Goal: Task Accomplishment & Management: Manage account settings

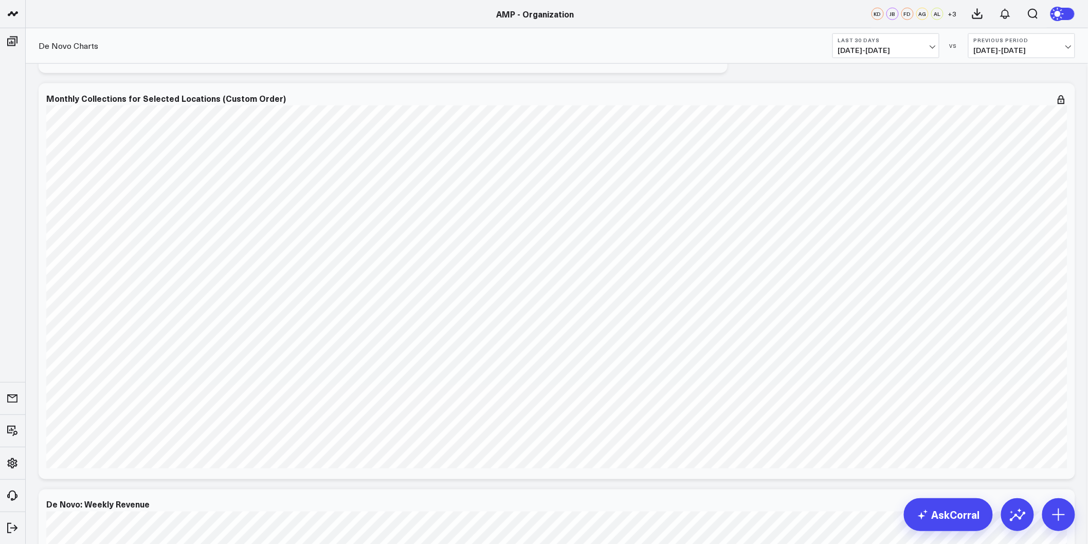
scroll to position [114, 0]
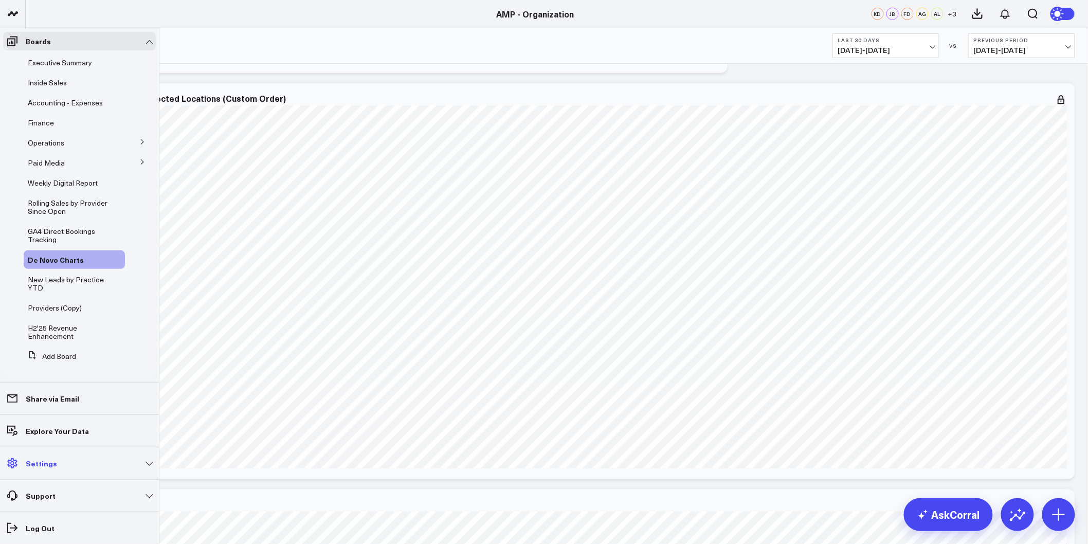
click at [144, 463] on link "Settings" at bounding box center [79, 463] width 153 height 19
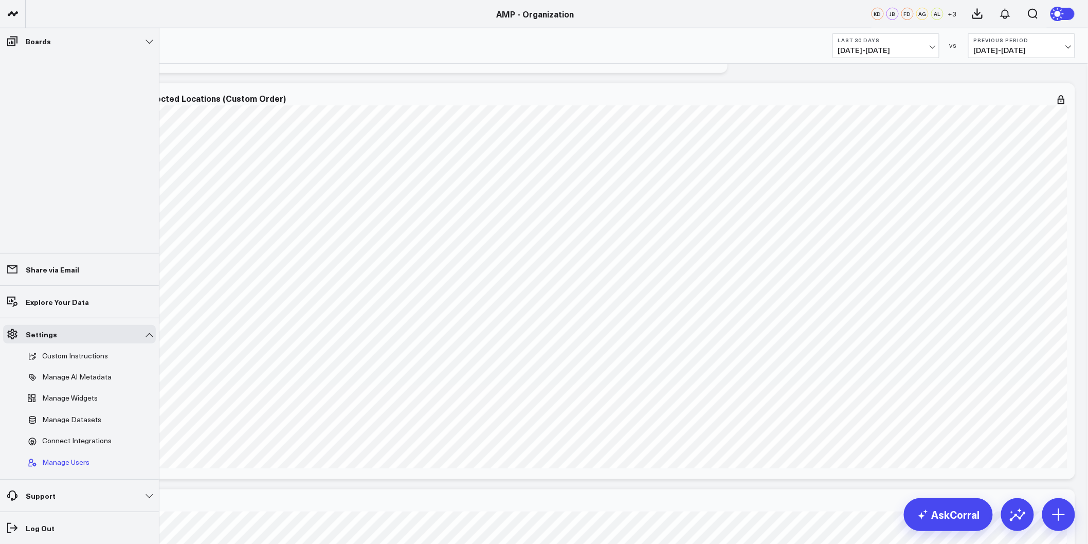
click at [61, 459] on span "Manage Users" at bounding box center [65, 462] width 47 height 9
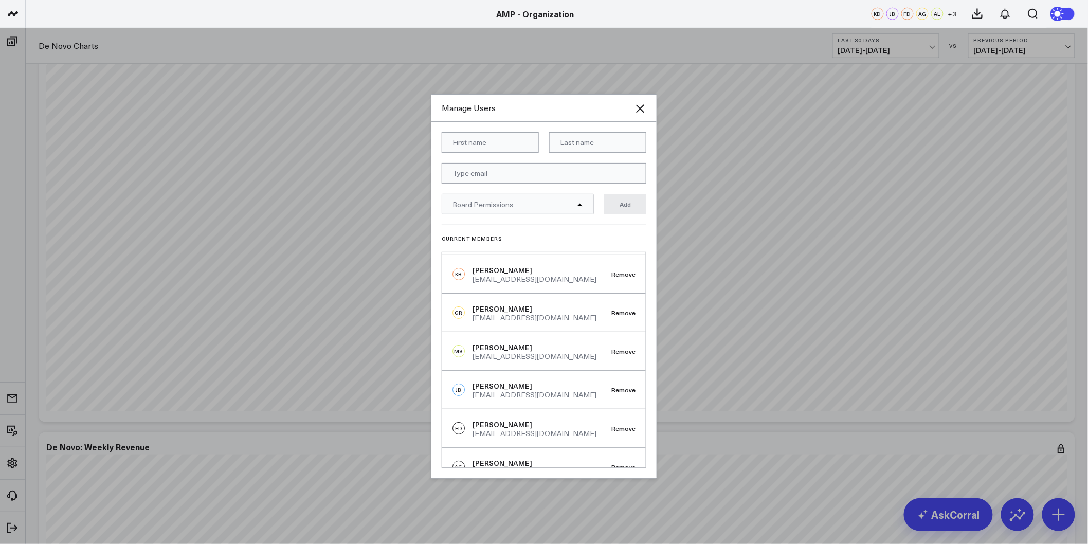
scroll to position [0, 0]
click at [614, 310] on button "Remove" at bounding box center [623, 309] width 24 height 7
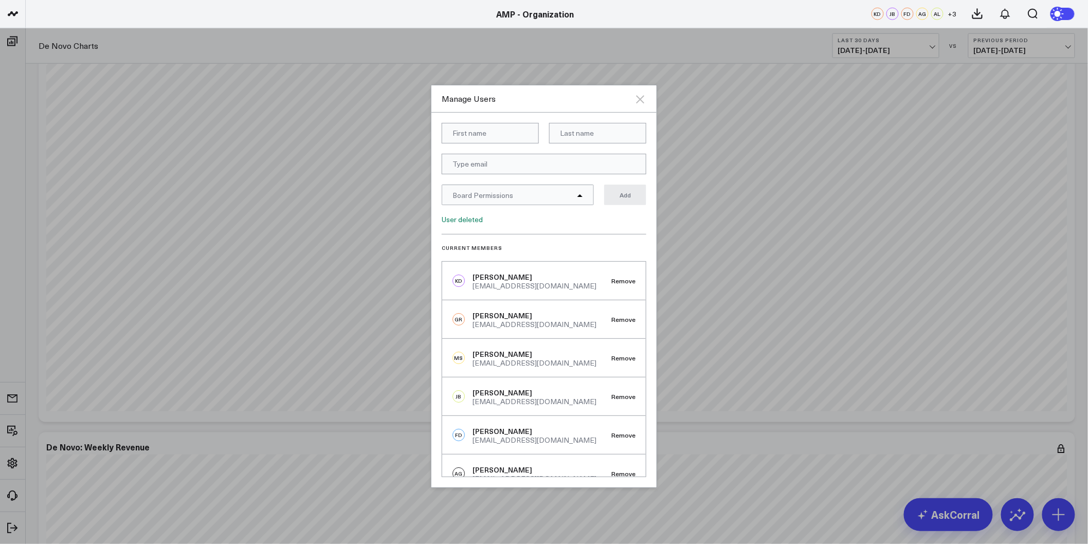
click at [643, 95] on icon at bounding box center [640, 99] width 12 height 12
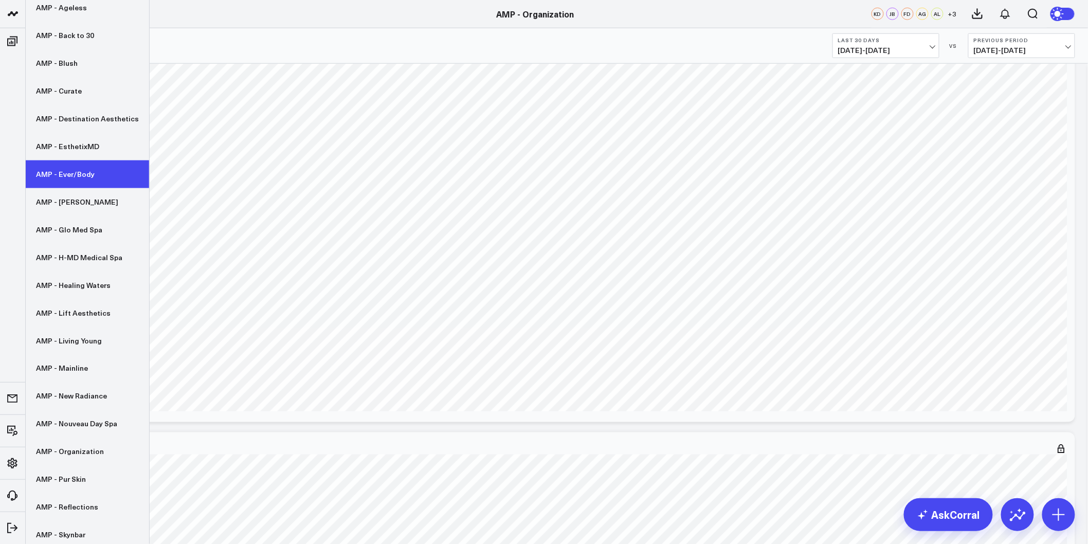
click at [62, 179] on link "AMP - Ever/Body" at bounding box center [87, 174] width 123 height 28
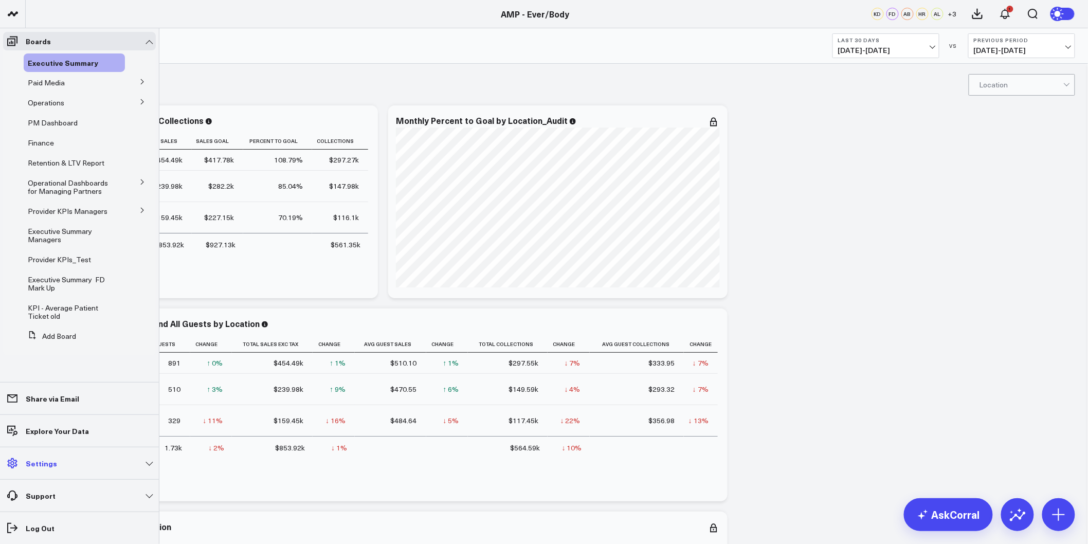
click at [134, 464] on link "Settings" at bounding box center [79, 463] width 153 height 19
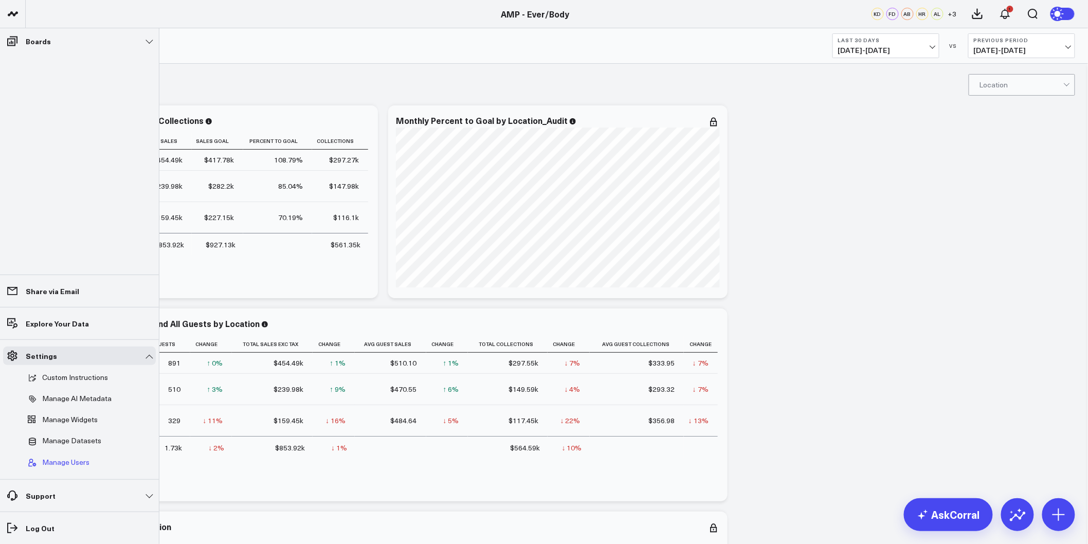
click at [66, 463] on span "Manage Users" at bounding box center [65, 462] width 47 height 9
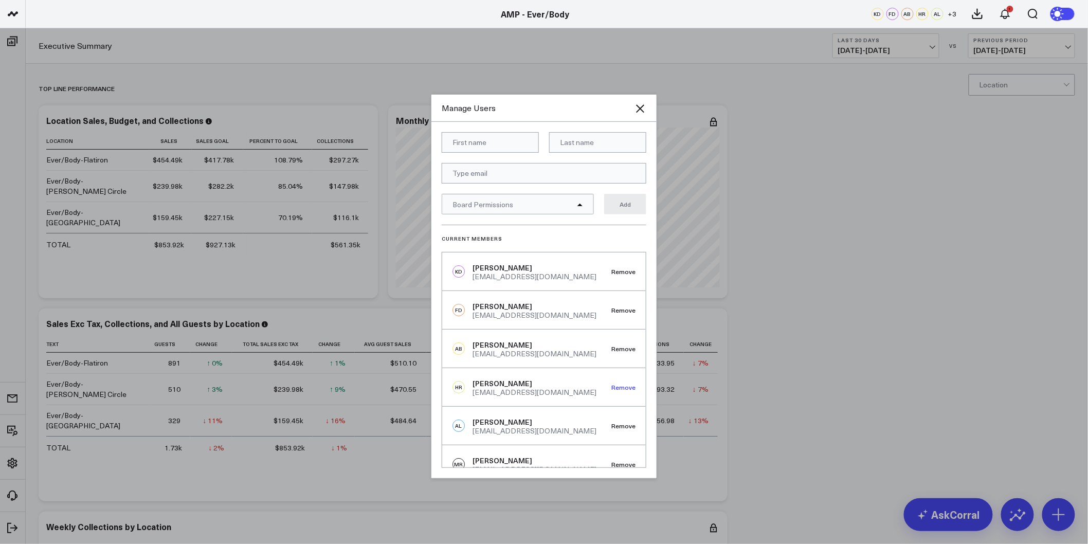
click at [623, 385] on button "Remove" at bounding box center [623, 386] width 24 height 7
click at [639, 108] on icon at bounding box center [640, 108] width 12 height 12
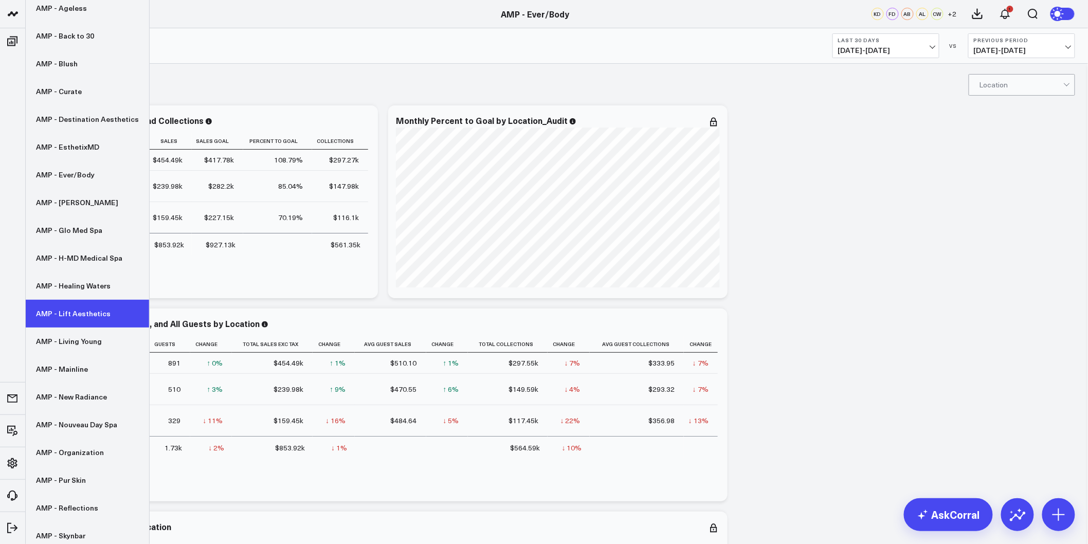
scroll to position [114, 0]
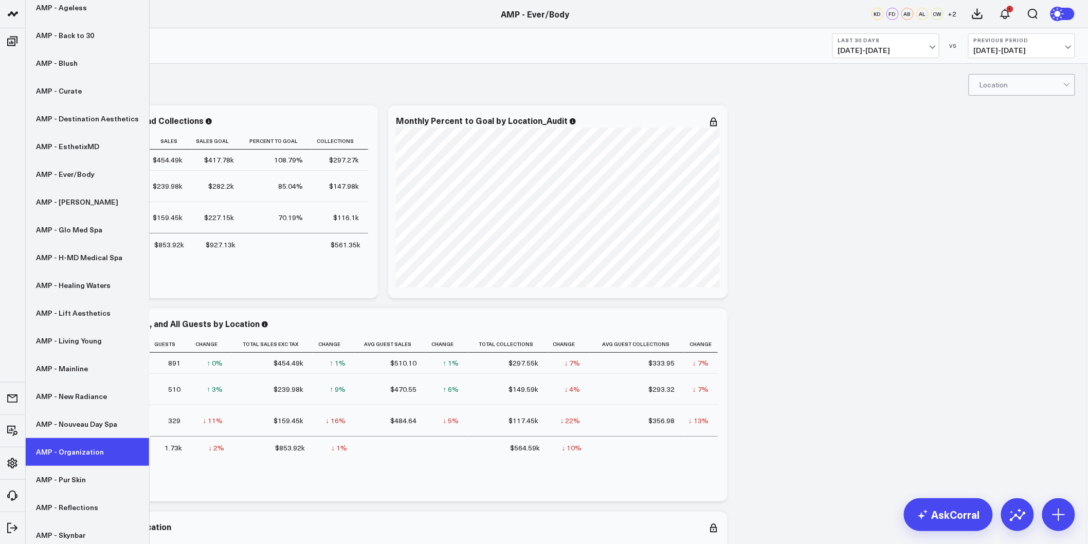
click at [69, 455] on link "AMP - Organization" at bounding box center [87, 452] width 123 height 28
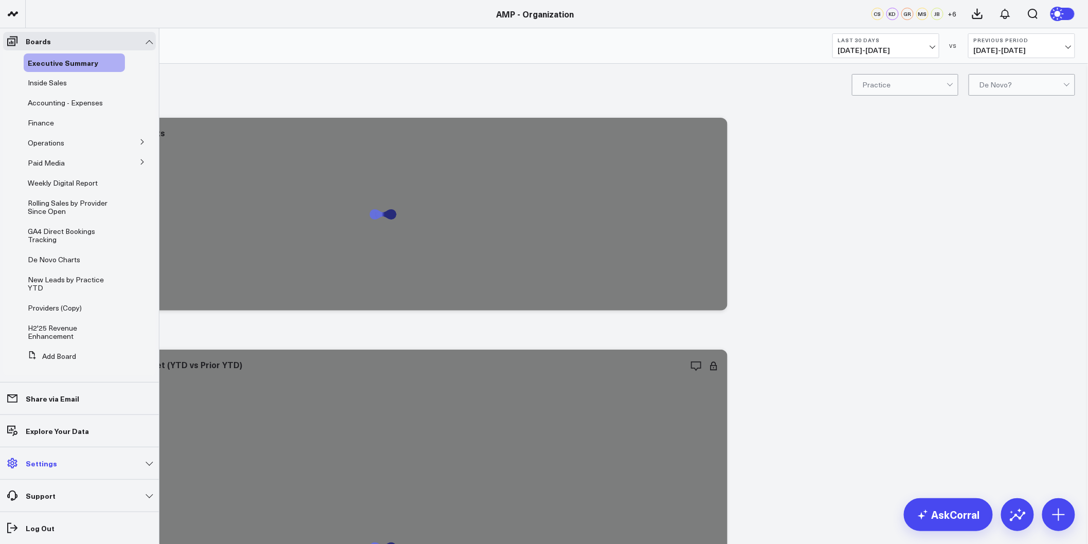
click at [125, 460] on link "Settings" at bounding box center [79, 463] width 153 height 19
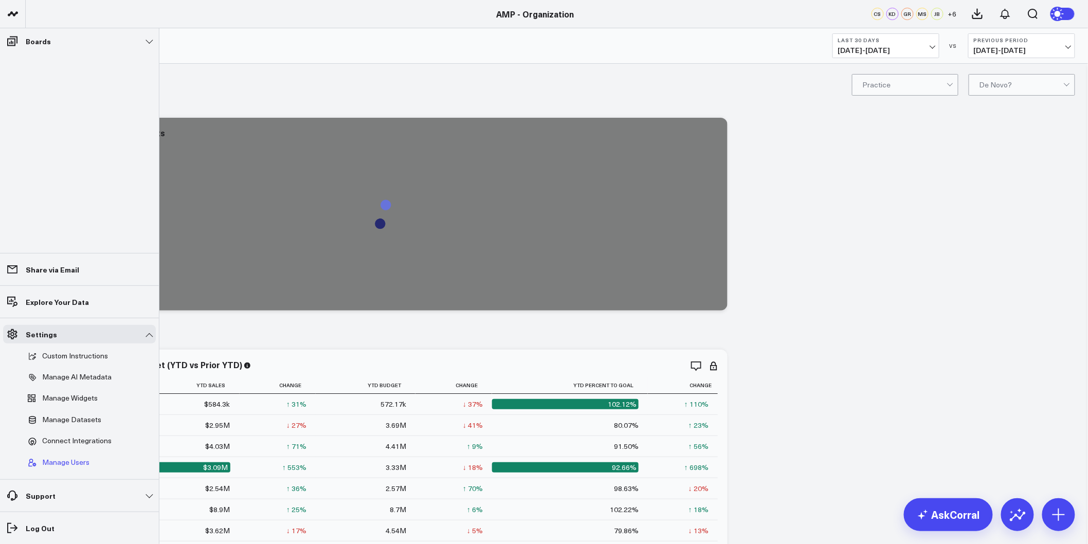
click at [64, 459] on span "Manage Users" at bounding box center [65, 462] width 47 height 9
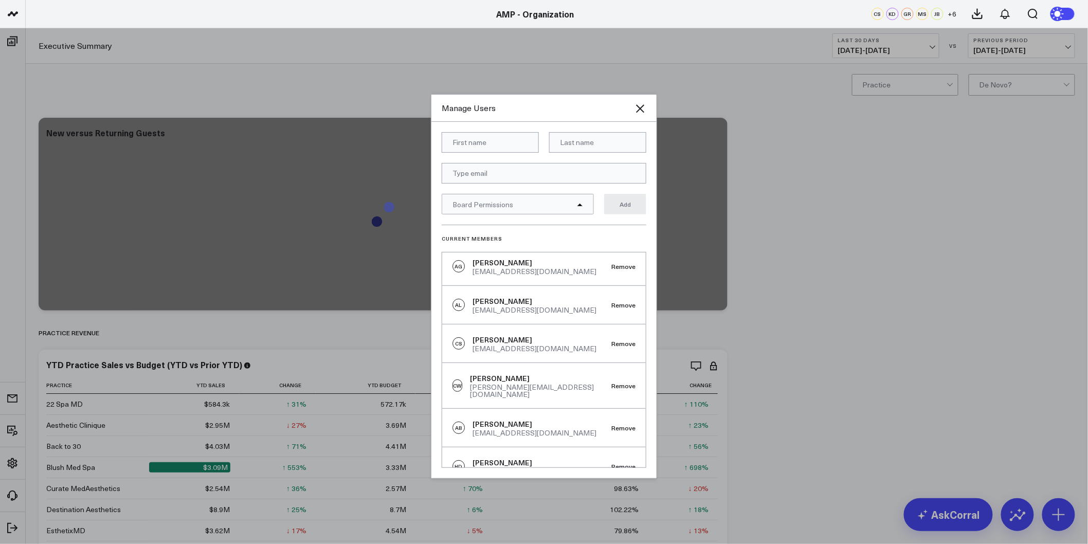
scroll to position [209, 0]
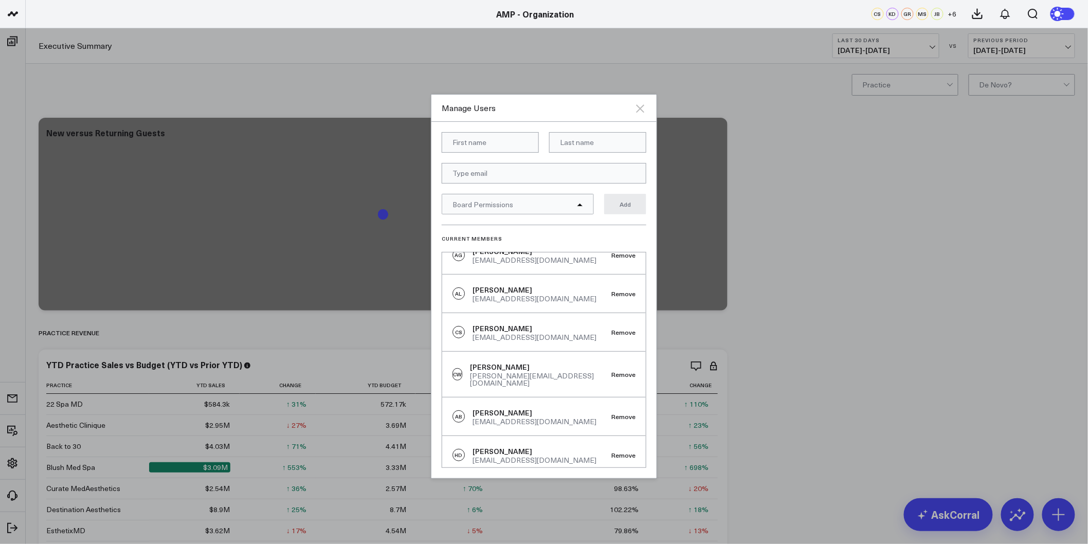
click at [634, 105] on icon at bounding box center [640, 108] width 12 height 12
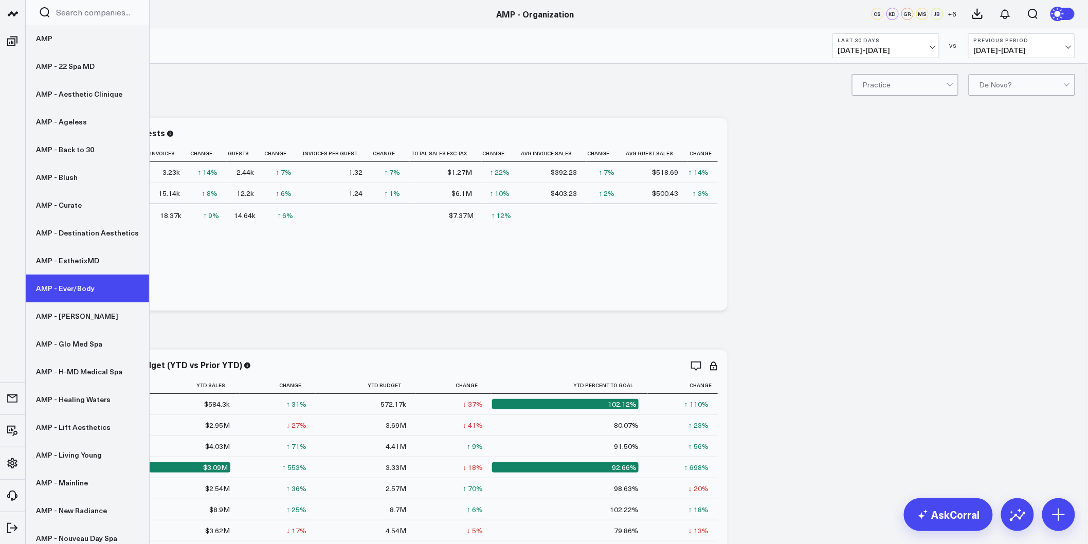
click at [85, 294] on link "AMP - Ever/Body" at bounding box center [87, 289] width 123 height 28
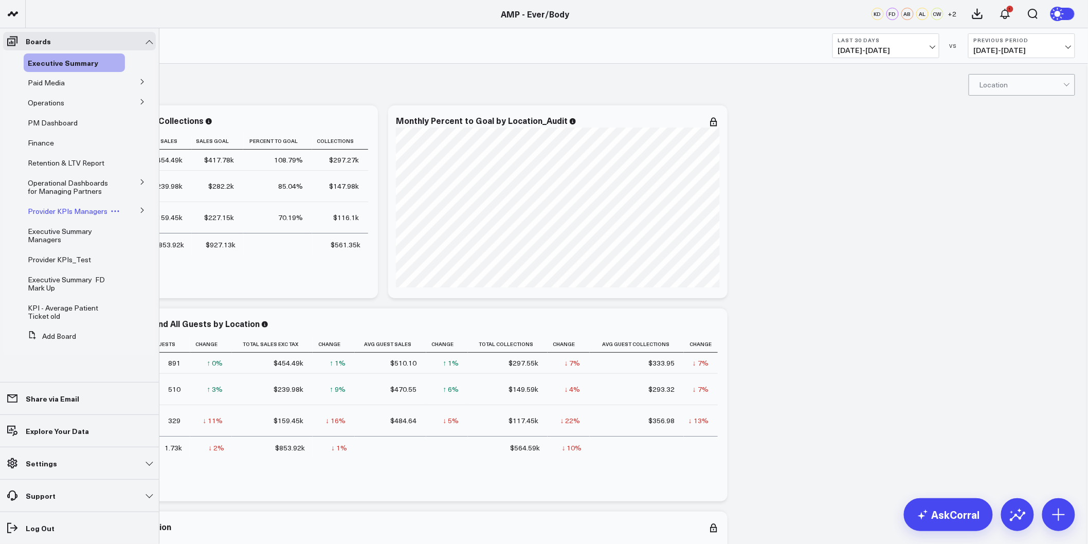
click at [81, 208] on span "Provider KPIs Managers" at bounding box center [68, 211] width 80 height 10
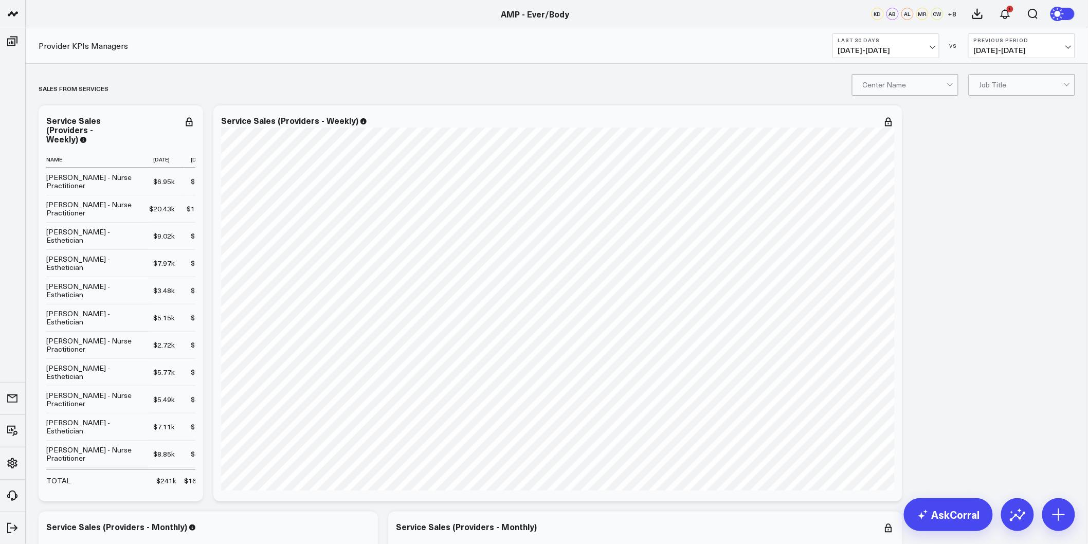
click at [191, 122] on icon at bounding box center [189, 122] width 12 height 12
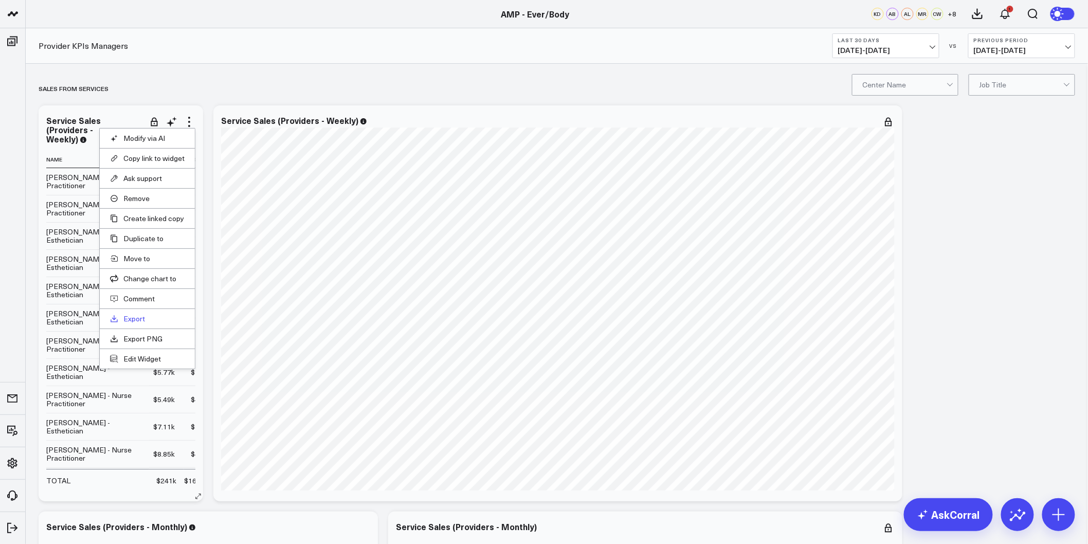
click at [137, 320] on link "Export" at bounding box center [147, 318] width 75 height 9
